Goal: Find specific page/section: Find specific page/section

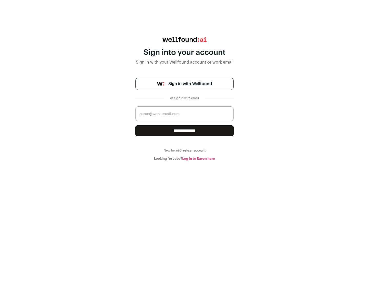
click at [190, 84] on span "Sign in with Wellfound" at bounding box center [190, 84] width 44 height 6
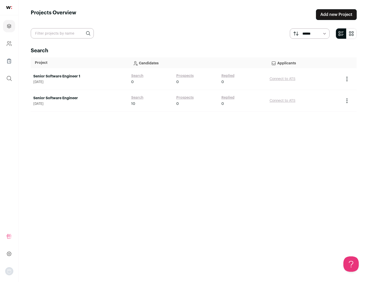
click at [79, 98] on link "Senior Software Engineer" at bounding box center [79, 98] width 93 height 5
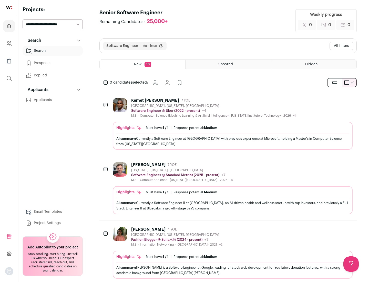
click at [228, 124] on div "Highlights Must have: 1 / 1 How many must haves have been fulfilled? | Response…" at bounding box center [233, 136] width 240 height 28
